Goal: Task Accomplishment & Management: Manage account settings

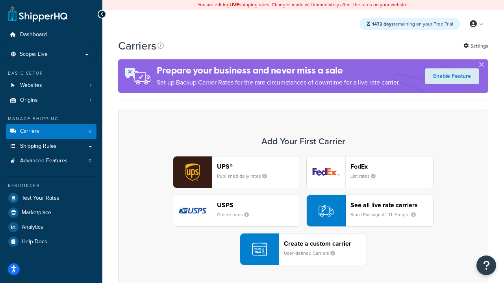
click at [303, 211] on div "UPS® Published daily rates FedEx List rates USPS Online rates See all live rate…" at bounding box center [302, 210] width 353 height 109
click at [391, 166] on header "FedEx" at bounding box center [391, 166] width 83 height 7
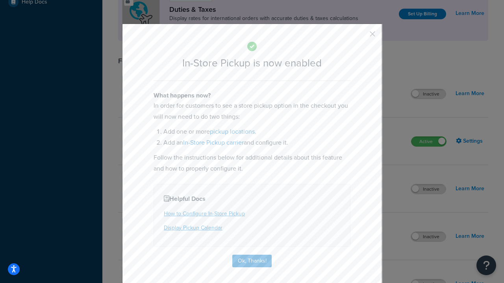
click at [360, 37] on button "button" at bounding box center [361, 37] width 2 height 2
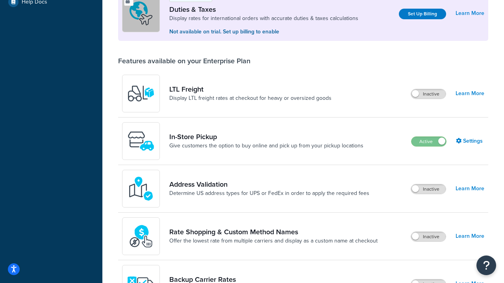
scroll to position [240, 0]
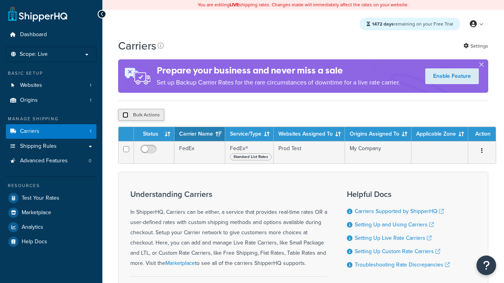
click at [125, 115] on input "checkbox" at bounding box center [125, 115] width 6 height 6
checkbox input "true"
click at [0, 0] on button "Delete" at bounding box center [0, 0] width 0 height 0
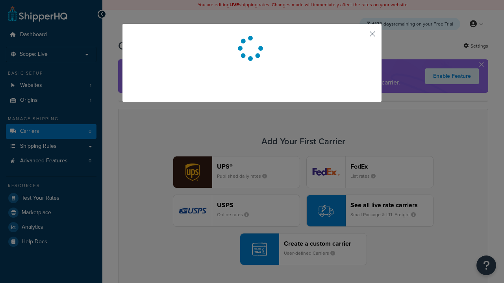
scroll to position [69, 0]
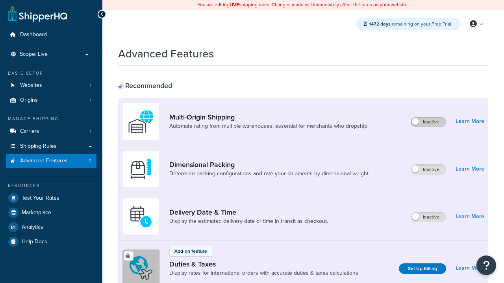
click at [428, 122] on label "Inactive" at bounding box center [428, 121] width 35 height 9
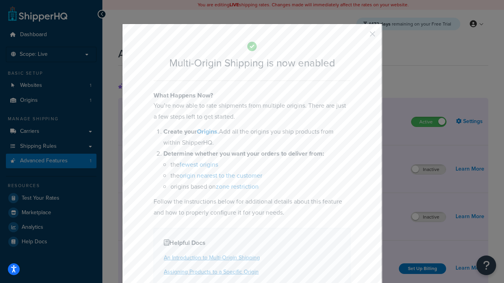
click at [360, 37] on button "button" at bounding box center [361, 37] width 2 height 2
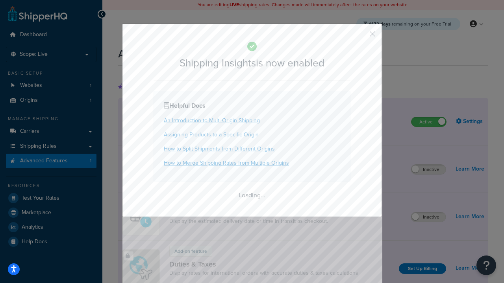
scroll to position [493, 0]
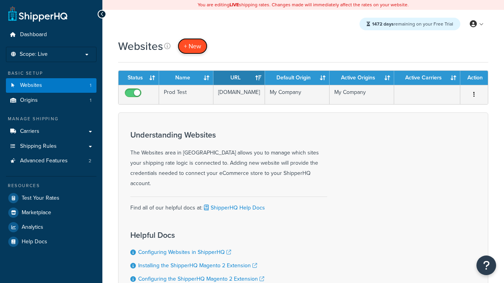
click at [192, 46] on span "+ New" at bounding box center [192, 46] width 17 height 9
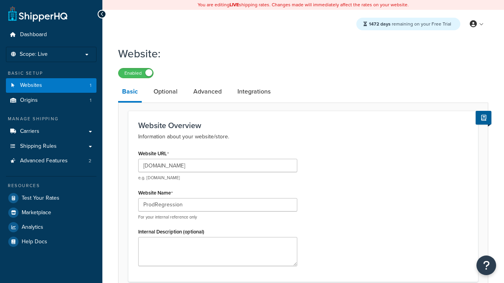
scroll to position [270, 0]
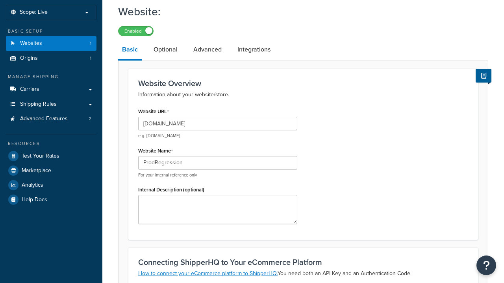
type input "ProdRegression"
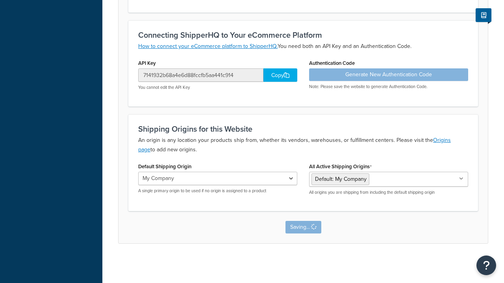
scroll to position [0, 0]
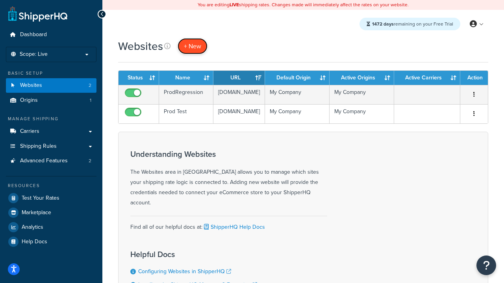
click at [192, 46] on span "+ New" at bounding box center [192, 46] width 17 height 9
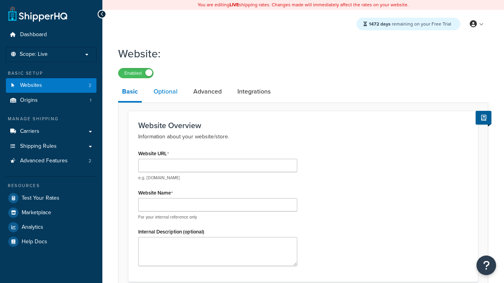
click at [165, 92] on link "Optional" at bounding box center [166, 91] width 32 height 19
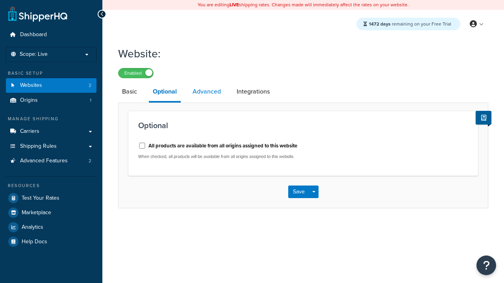
click at [207, 92] on link "Advanced" at bounding box center [206, 91] width 36 height 19
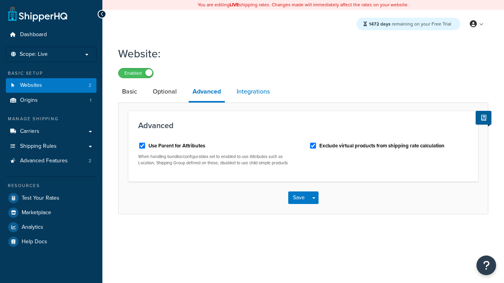
click at [253, 92] on link "Integrations" at bounding box center [253, 91] width 41 height 19
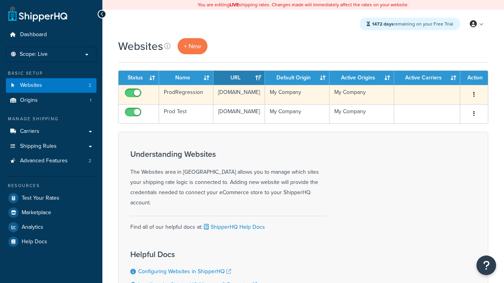
click at [474, 95] on icon "button" at bounding box center [474, 95] width 2 height 6
click at [0, 0] on link "Edit" at bounding box center [0, 0] width 0 height 0
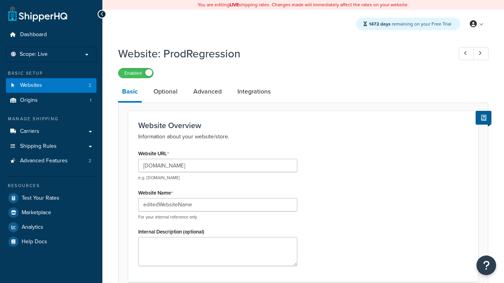
type input "editedWebsiteName"
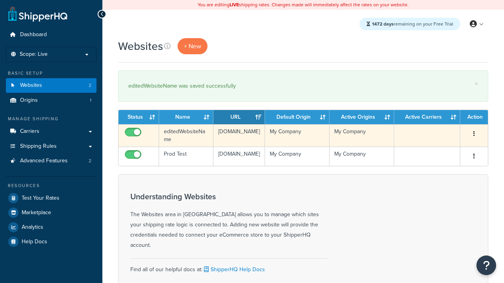
click at [474, 134] on icon "button" at bounding box center [474, 134] width 2 height 6
click at [0, 0] on link "Duplicate" at bounding box center [0, 0] width 0 height 0
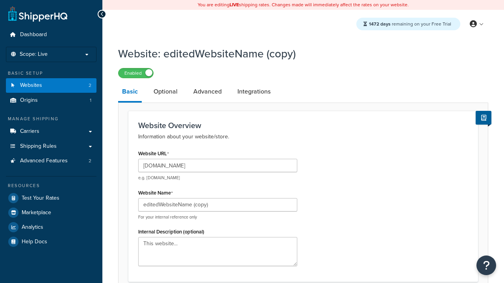
scroll to position [270, 0]
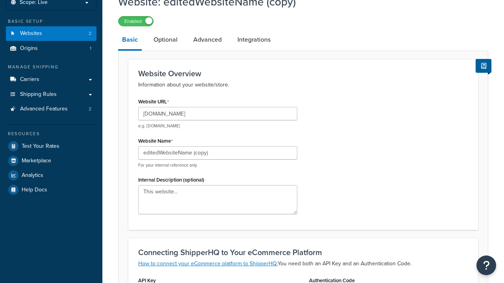
type input "[DOMAIN_NAME]"
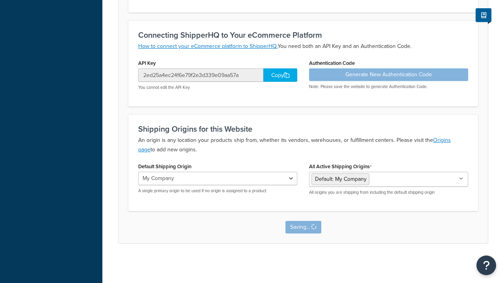
scroll to position [0, 0]
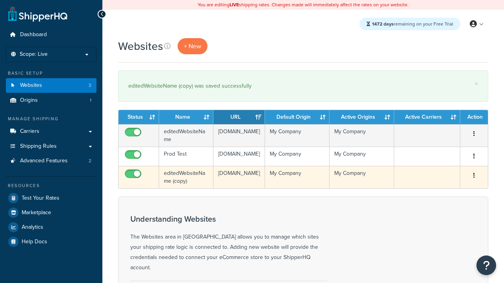
click at [474, 178] on icon "button" at bounding box center [474, 176] width 2 height 6
click at [0, 0] on link "Delete" at bounding box center [0, 0] width 0 height 0
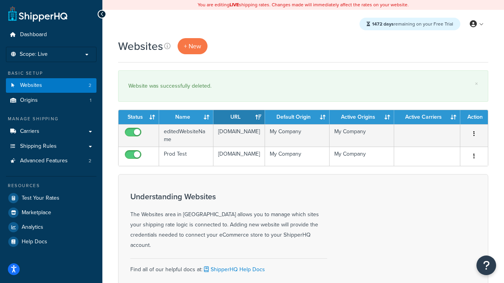
click at [138, 117] on th "Status" at bounding box center [138, 117] width 41 height 14
click at [186, 117] on th "Name" at bounding box center [186, 117] width 54 height 14
click at [239, 117] on th "URL" at bounding box center [239, 117] width 52 height 14
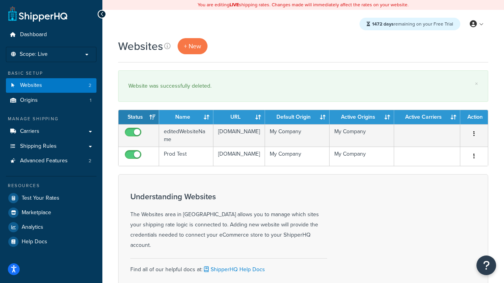
click at [239, 117] on th "URL" at bounding box center [239, 117] width 52 height 14
click at [297, 117] on th "Default Origin" at bounding box center [297, 117] width 65 height 14
click at [362, 117] on th "Active Origins" at bounding box center [361, 117] width 65 height 14
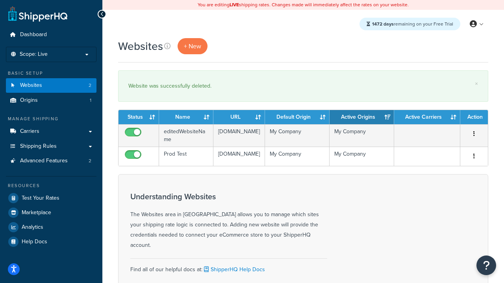
click at [427, 117] on th "Active Carriers" at bounding box center [427, 117] width 66 height 14
click at [474, 117] on th "Action" at bounding box center [474, 117] width 28 height 14
click at [167, 46] on icon at bounding box center [167, 46] width 6 height 6
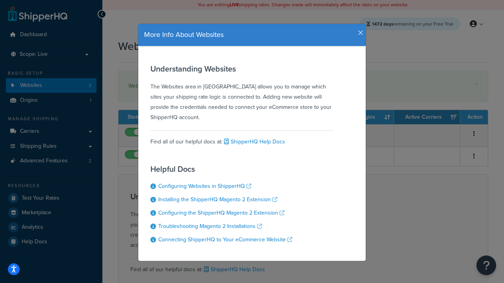
click at [358, 30] on icon "button" at bounding box center [361, 33] width 6 height 7
